Goal: Task Accomplishment & Management: Use online tool/utility

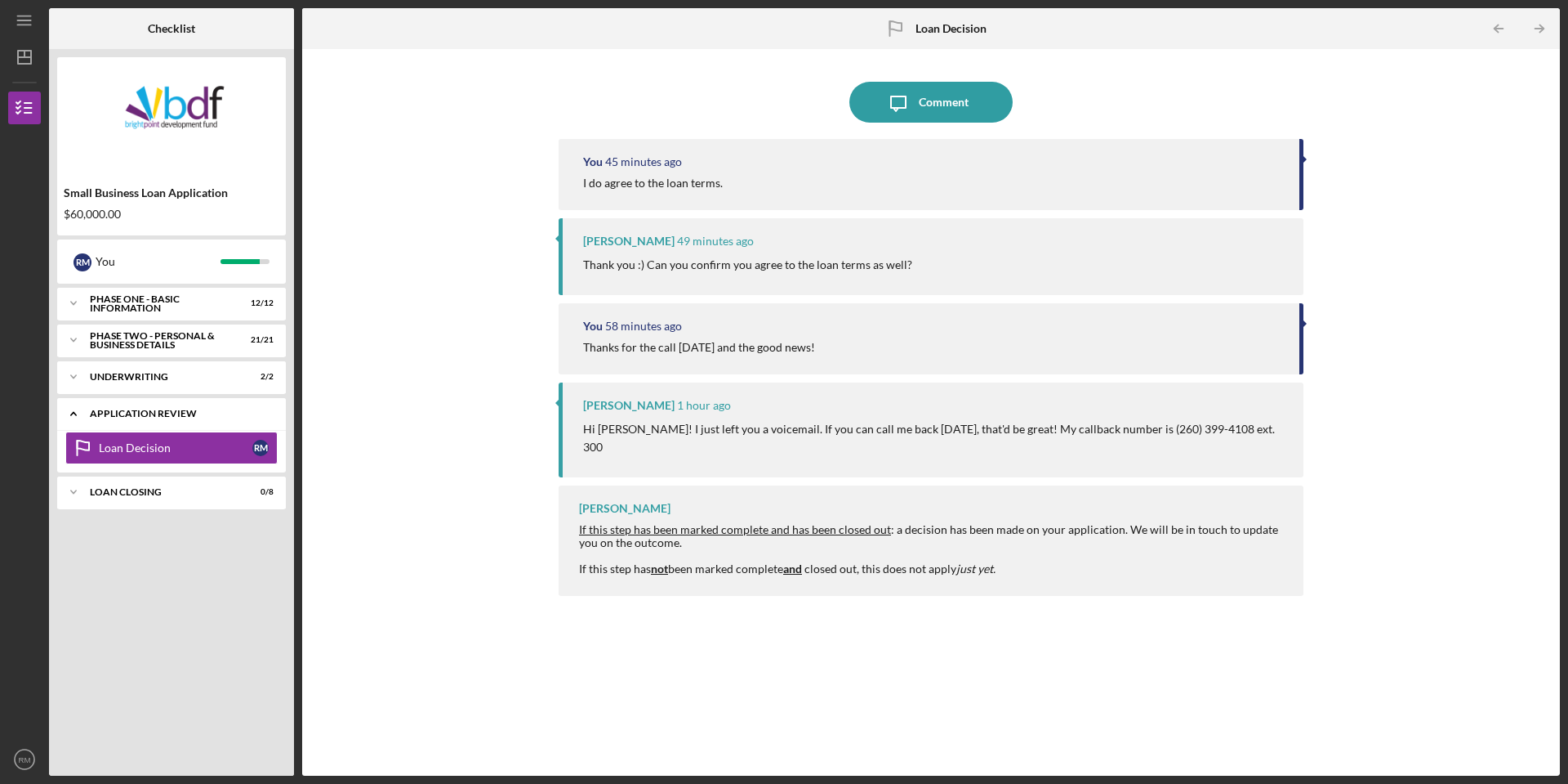
click at [175, 413] on div "Application Review" at bounding box center [177, 414] width 175 height 10
click at [156, 502] on div "Icon/Expander Loan Closing 0 / 8" at bounding box center [171, 491] width 228 height 33
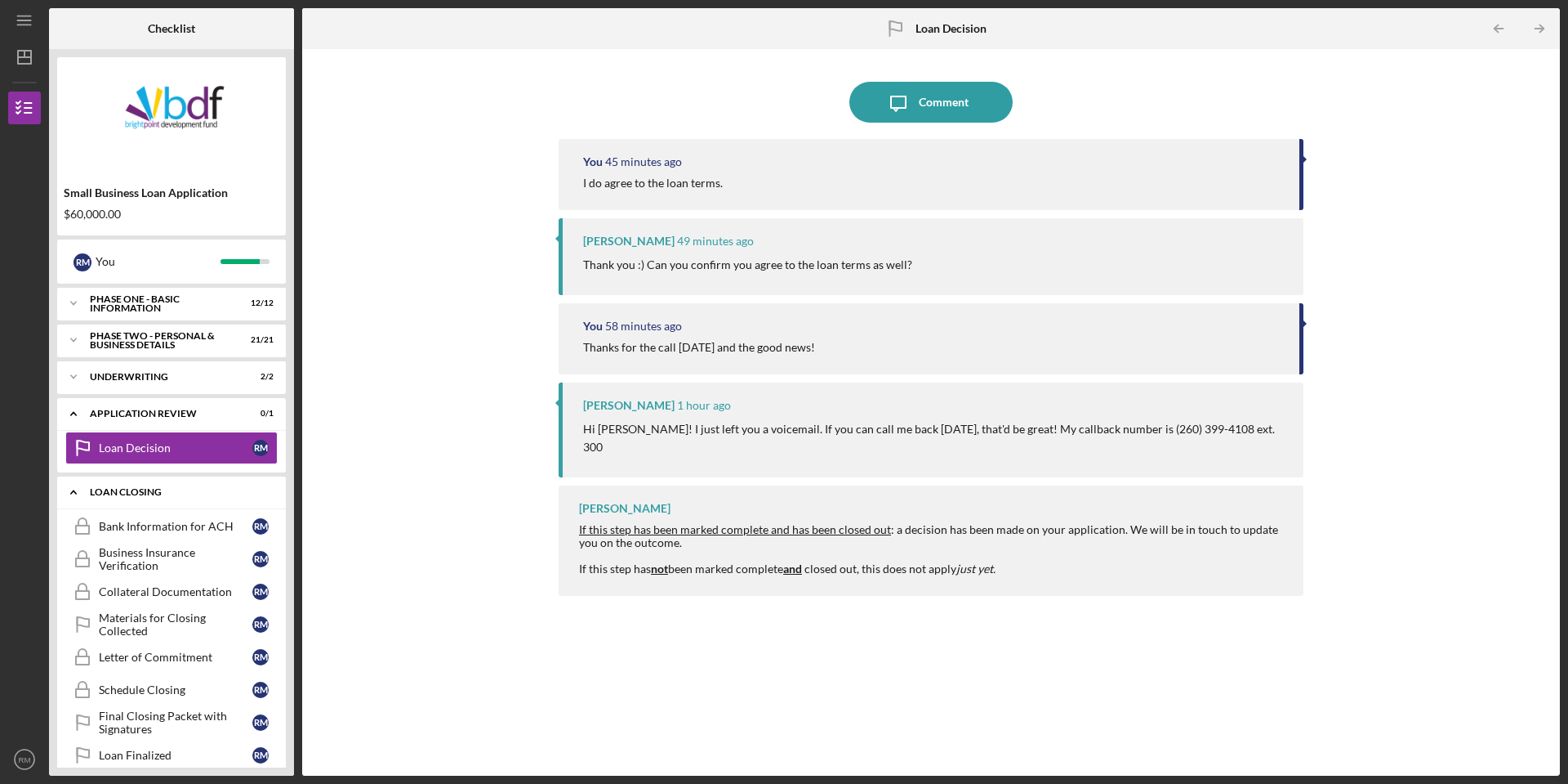
click at [157, 493] on div "Loan Closing" at bounding box center [177, 492] width 175 height 10
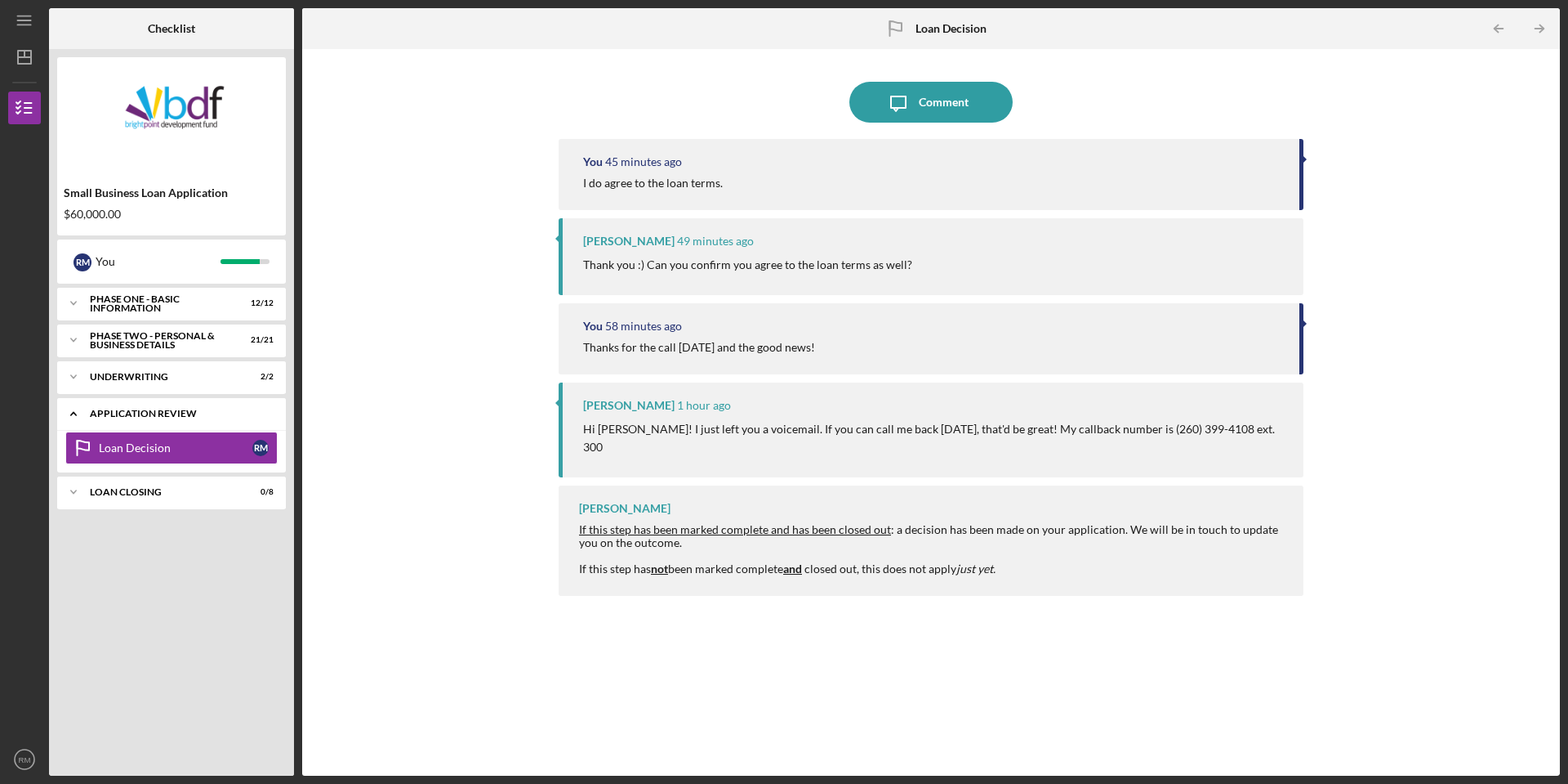
click at [180, 427] on div "Icon/Expander Application Review 0 / 1" at bounding box center [171, 414] width 228 height 33
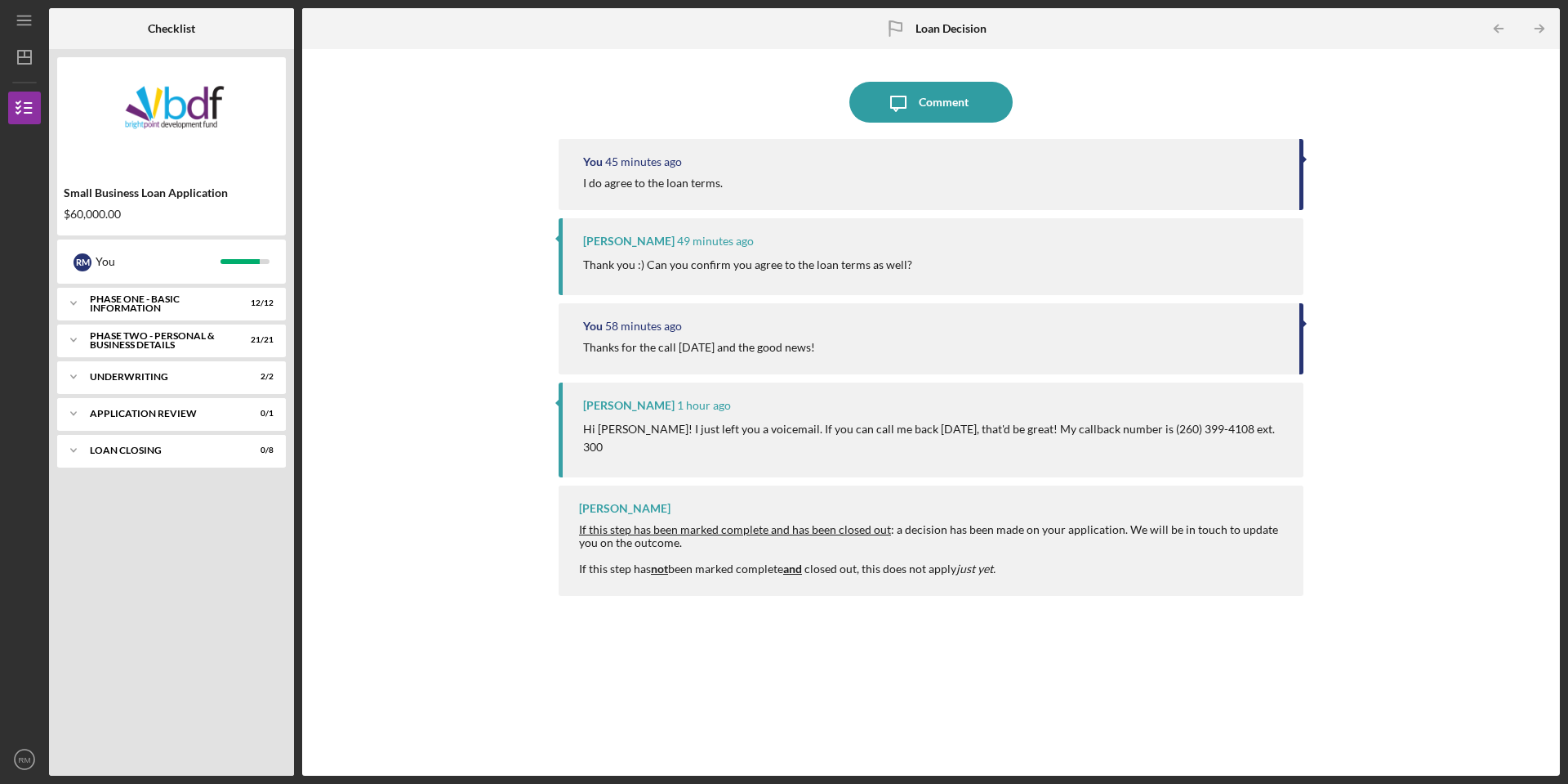
click at [500, 136] on div "Icon/Message Comment You 45 minutes ago I do agree to the loan terms. [PERSON_N…" at bounding box center [930, 412] width 1241 height 710
